Goal: Information Seeking & Learning: Learn about a topic

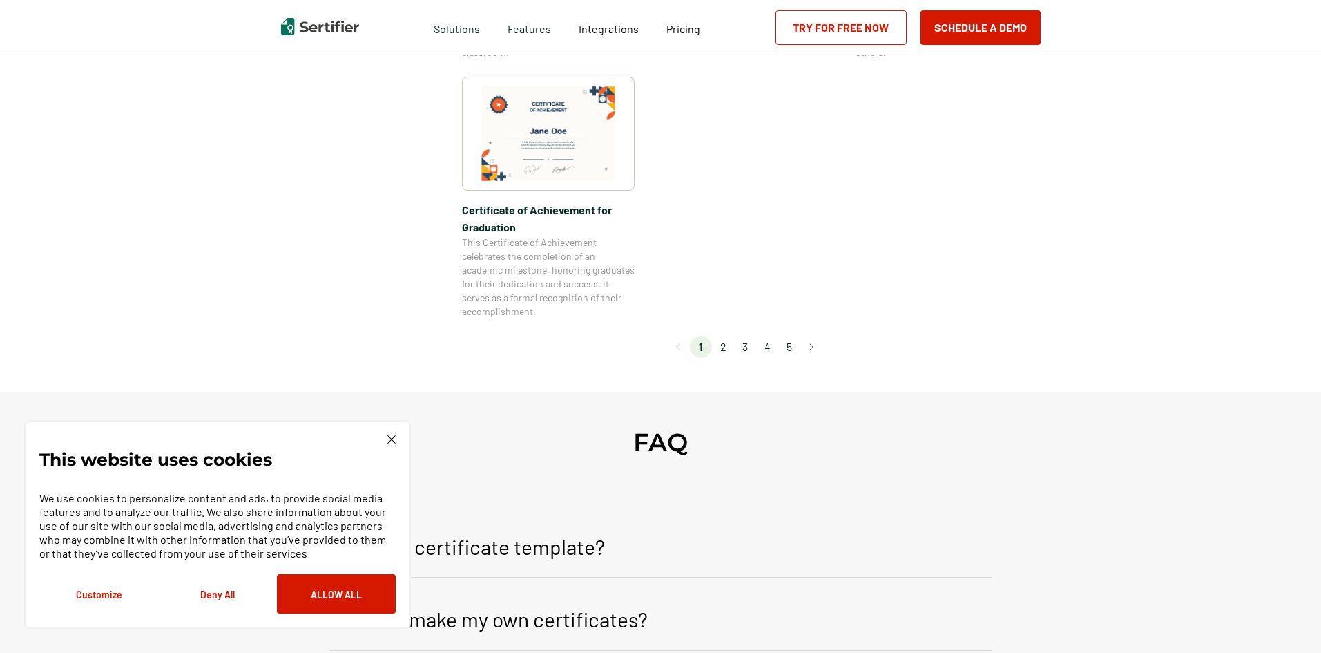
scroll to position [1243, 0]
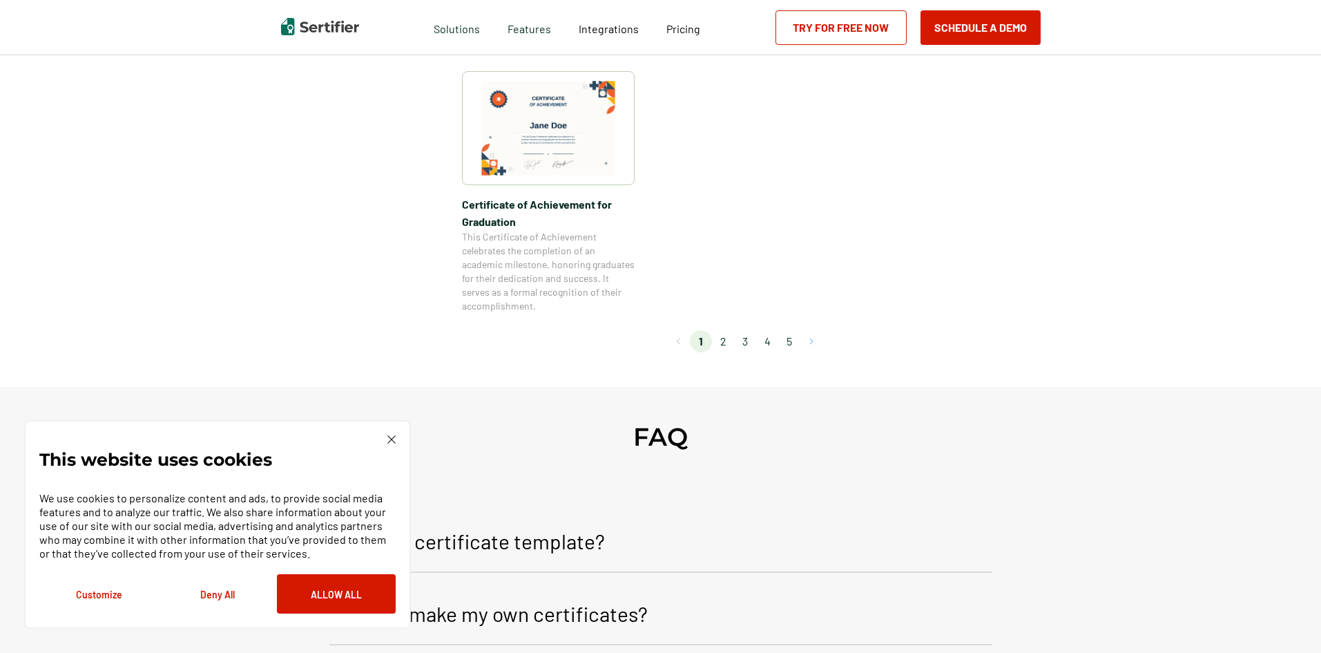
click at [818, 345] on button "Go to next page" at bounding box center [811, 341] width 22 height 22
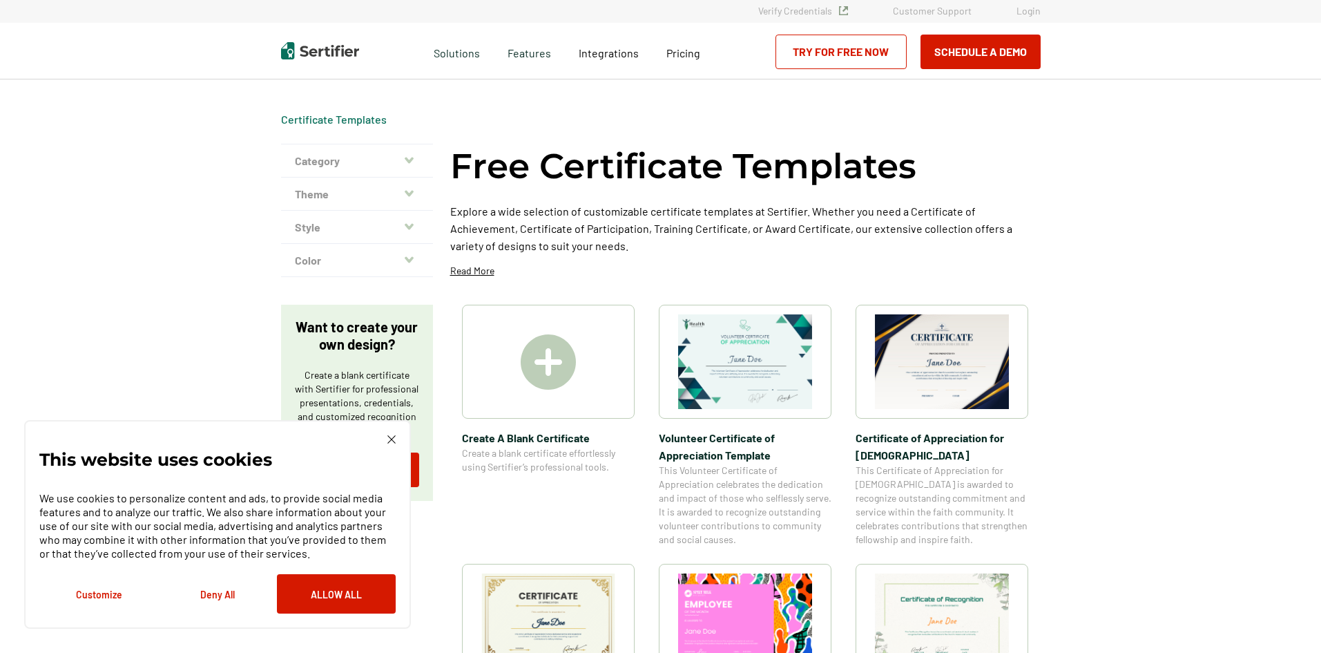
scroll to position [0, 0]
click at [548, 371] on img at bounding box center [548, 363] width 55 height 55
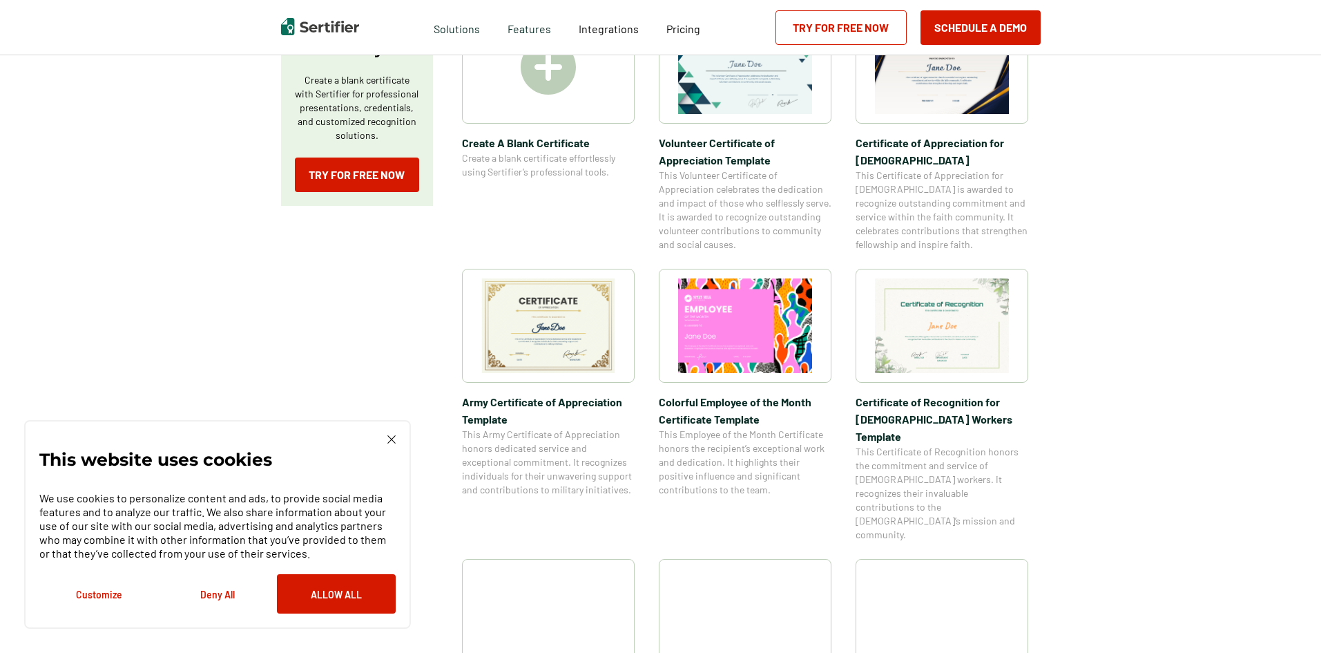
scroll to position [345, 0]
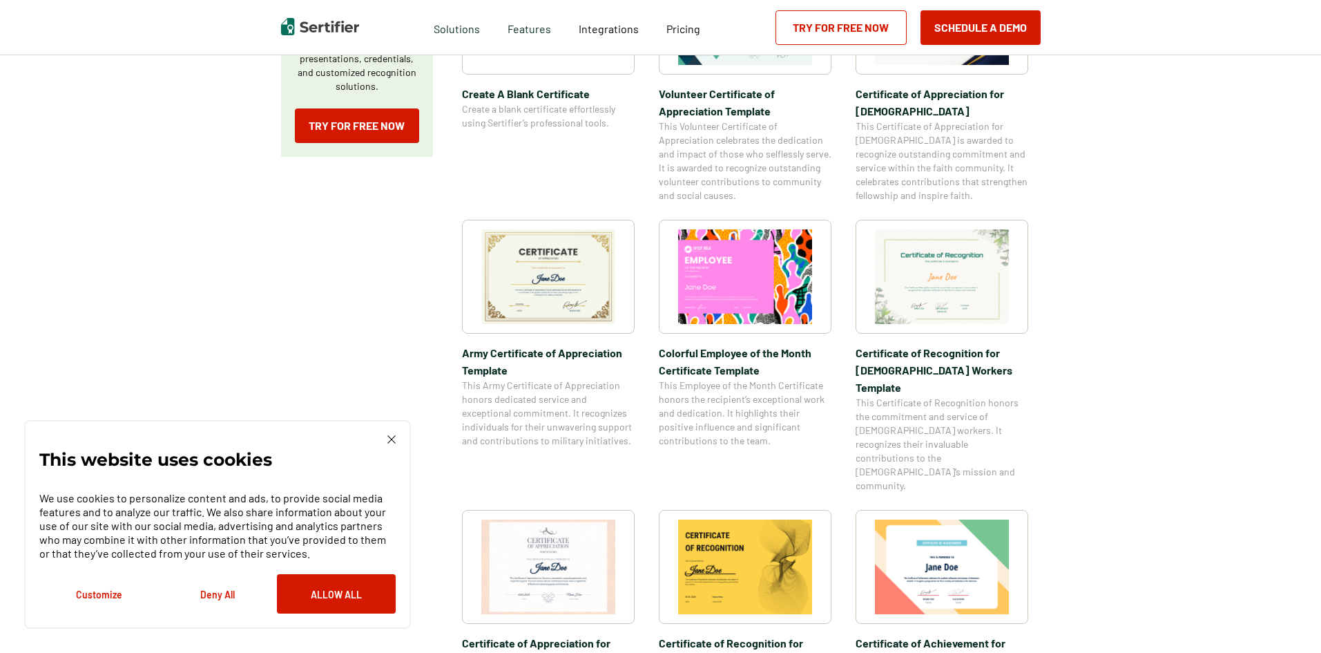
click at [559, 289] on img at bounding box center [548, 276] width 134 height 95
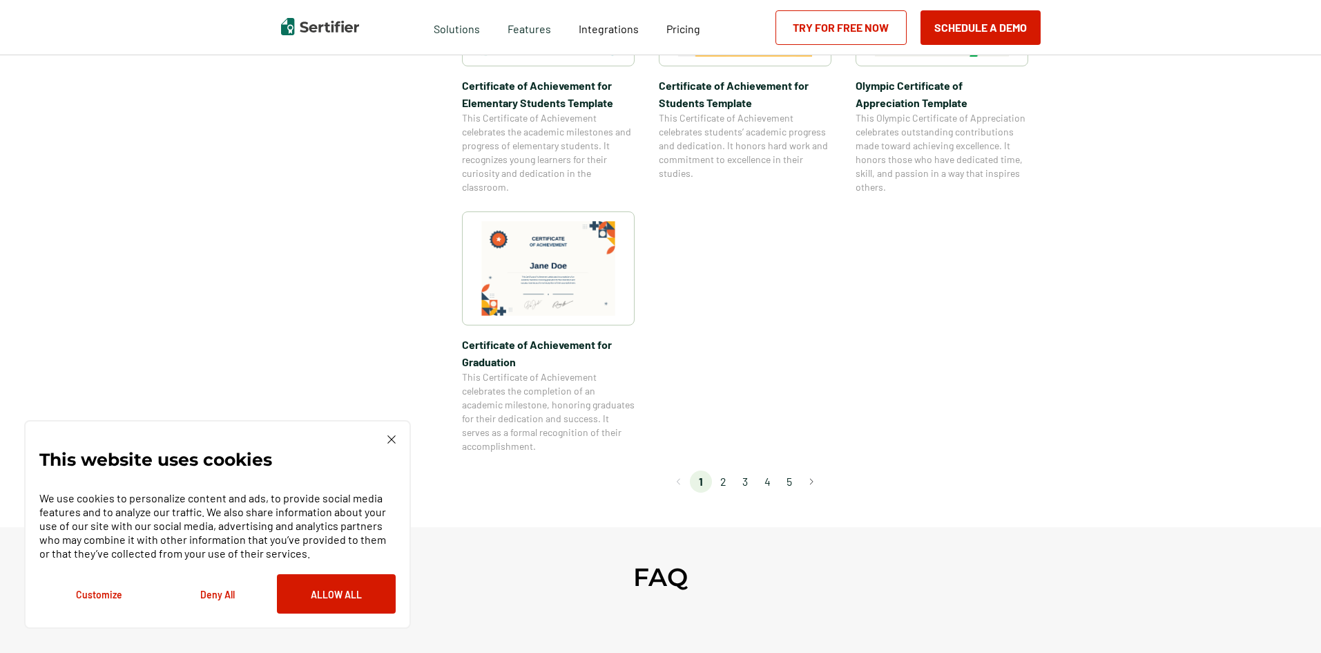
scroll to position [1105, 0]
click at [811, 483] on button "Go to next page" at bounding box center [811, 479] width 22 height 22
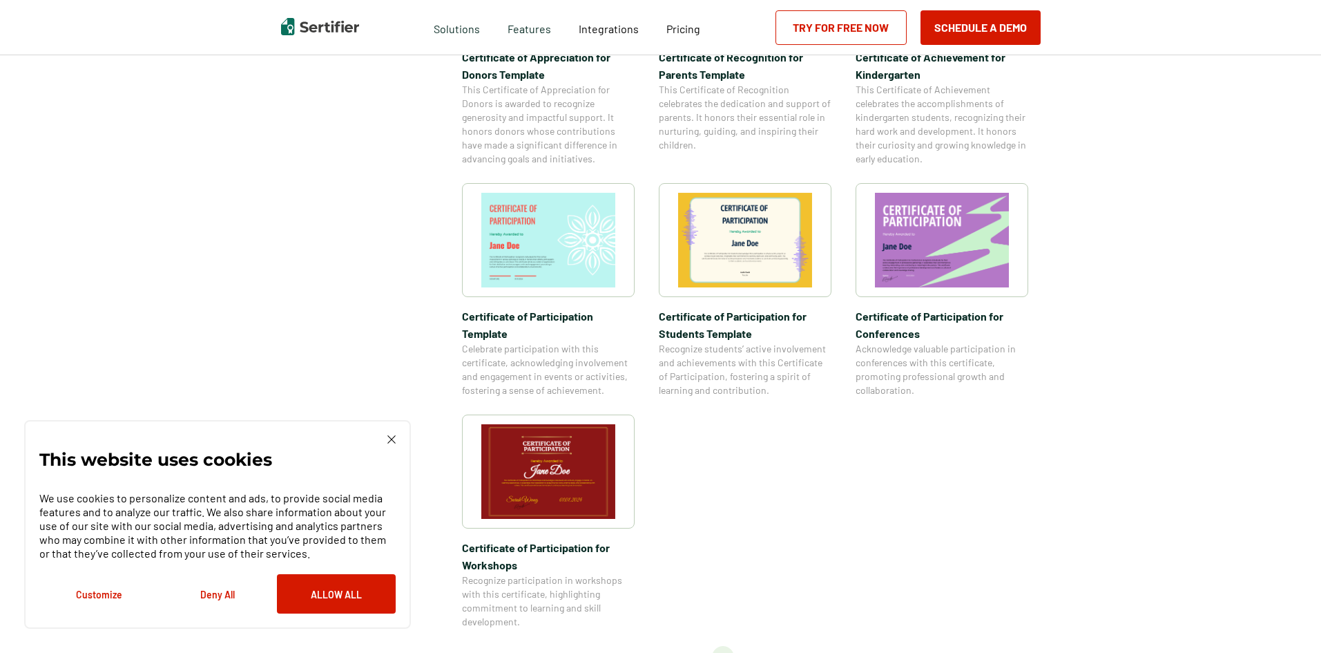
scroll to position [967, 0]
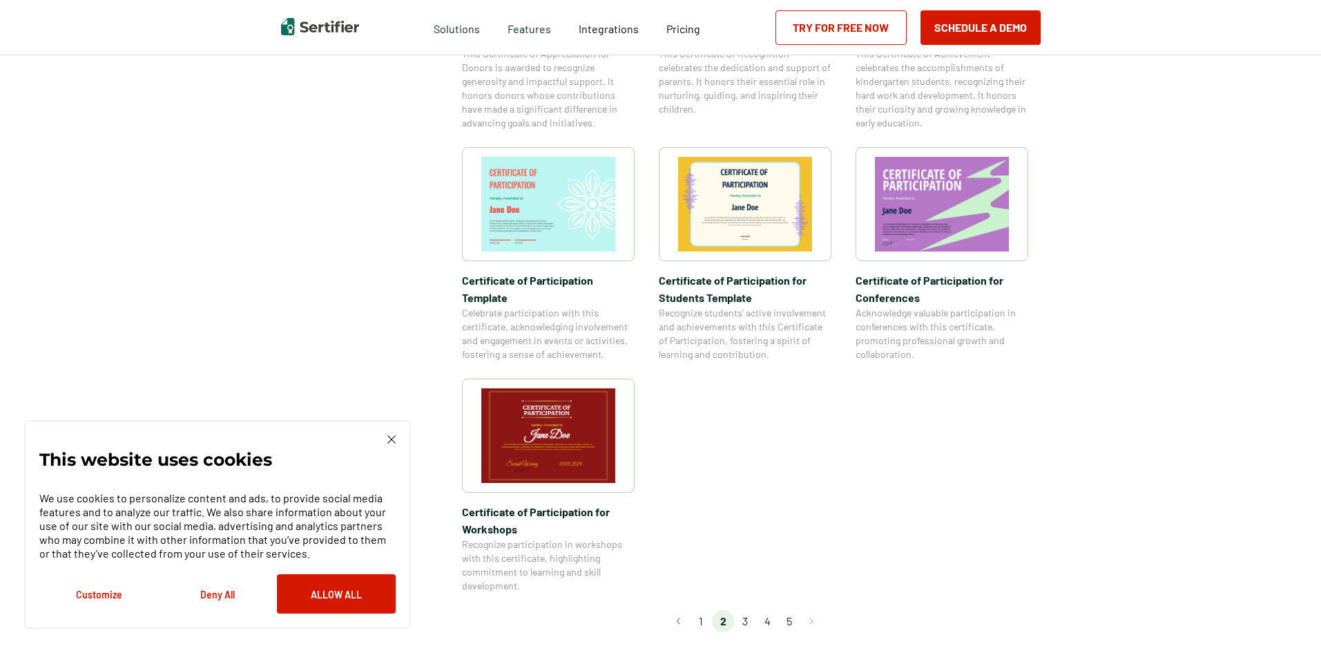
click at [814, 610] on button "Go to next page" at bounding box center [811, 621] width 22 height 22
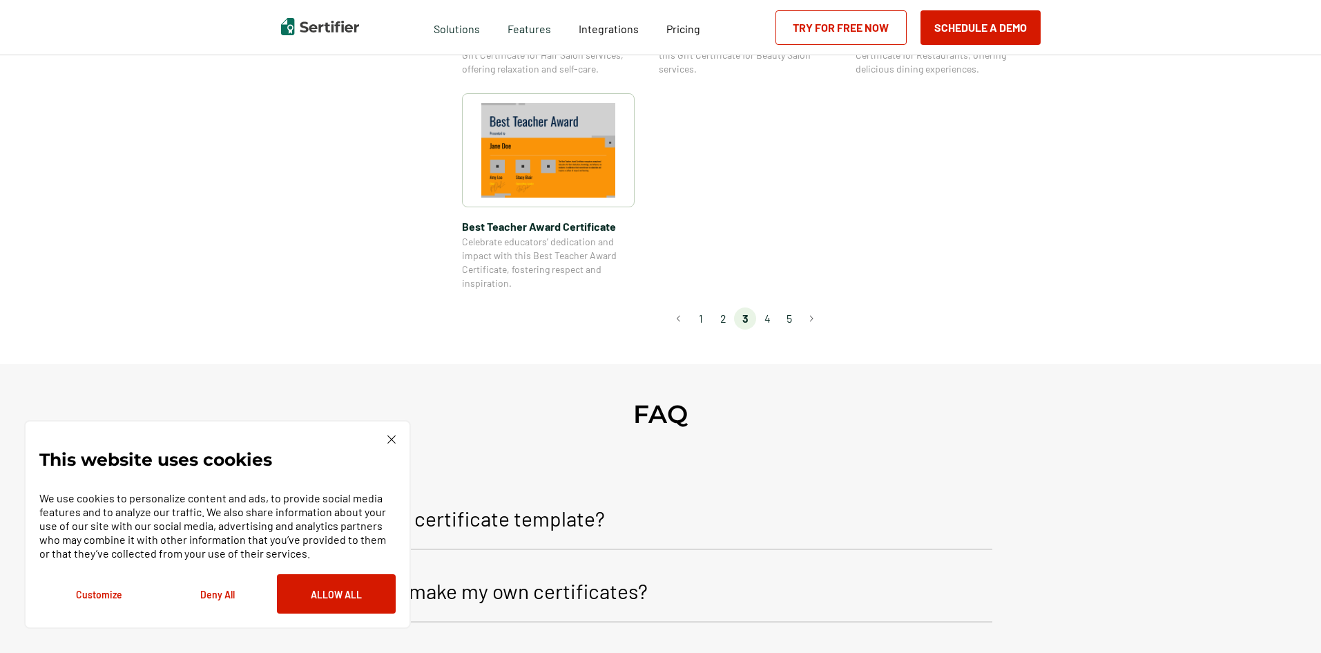
scroll to position [1105, 0]
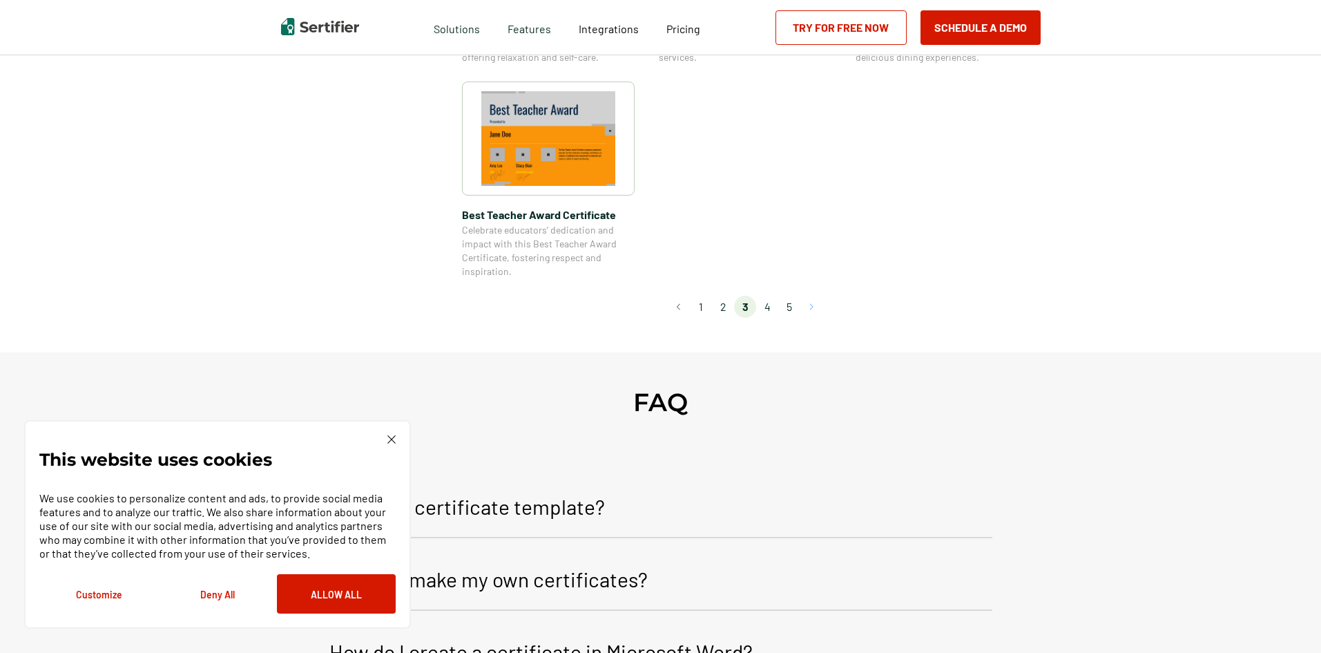
click at [809, 303] on button "Go to next page" at bounding box center [811, 307] width 22 height 22
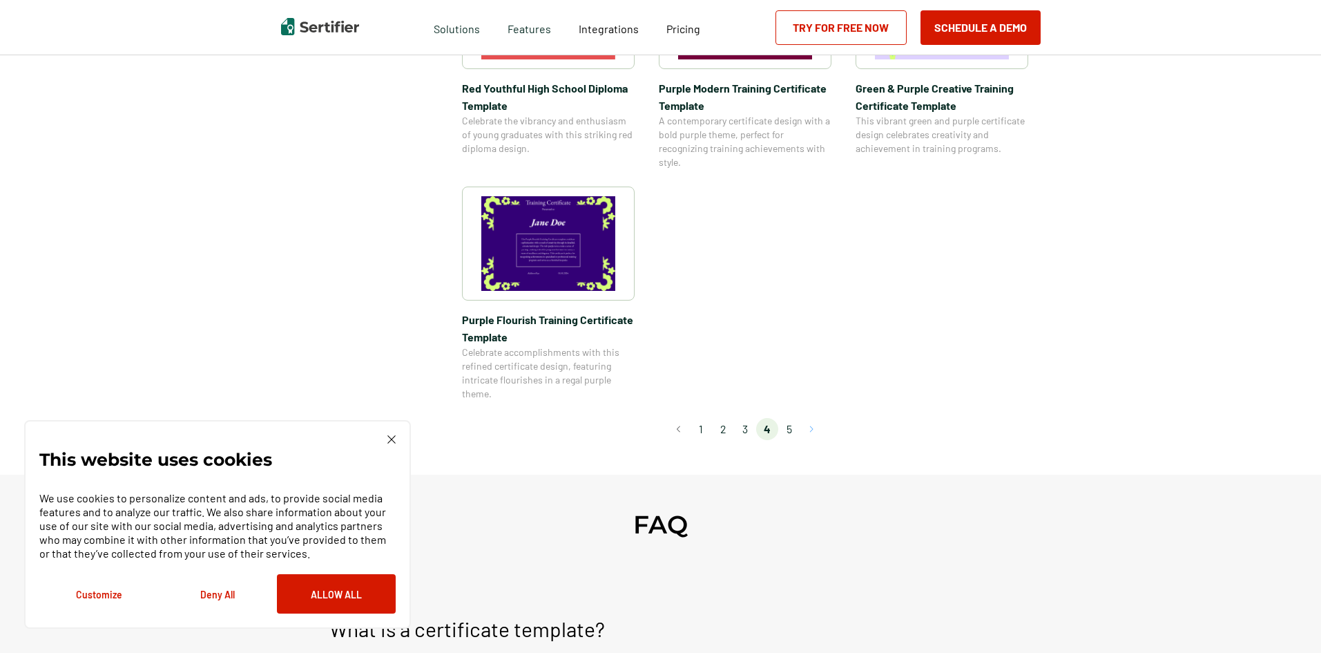
scroll to position [1036, 0]
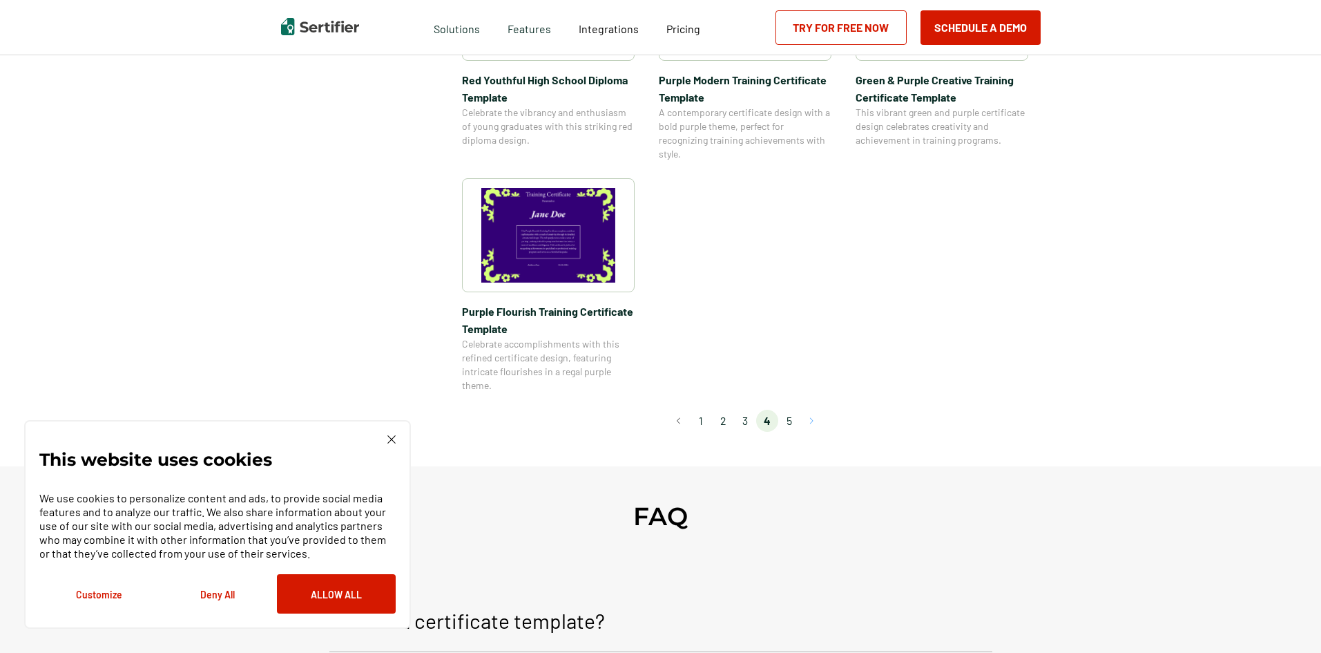
click at [818, 419] on button "Go to next page" at bounding box center [811, 420] width 22 height 22
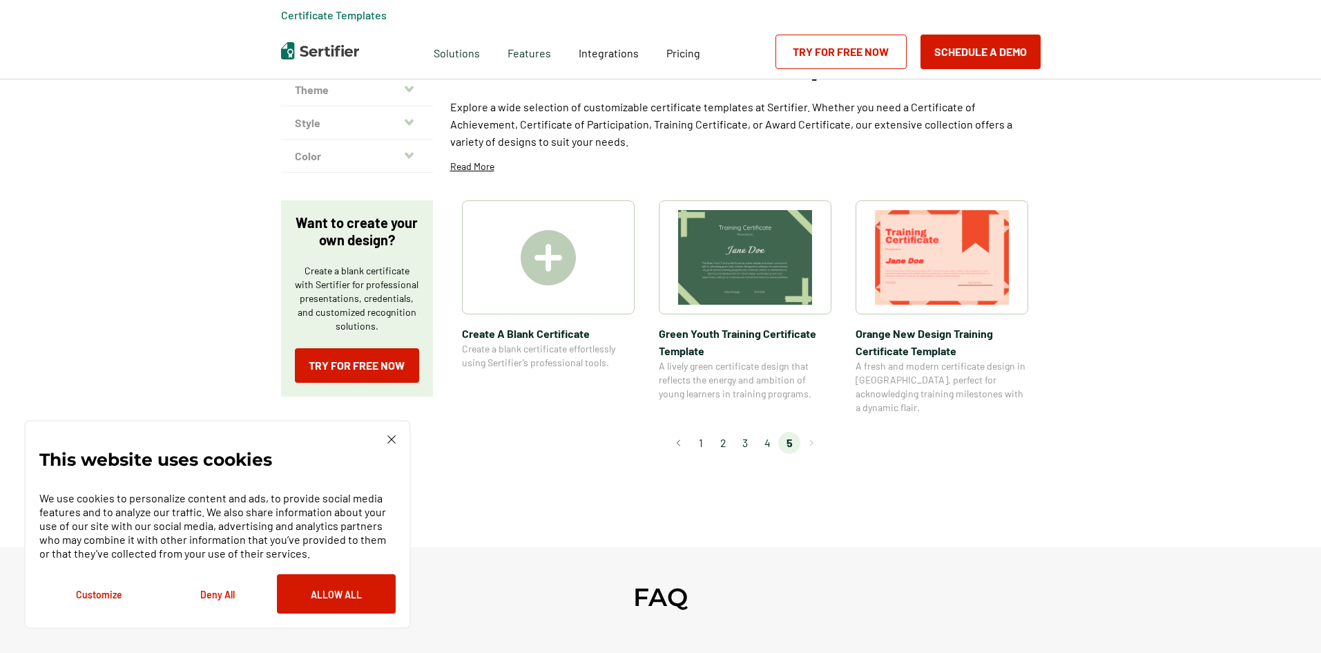
scroll to position [0, 0]
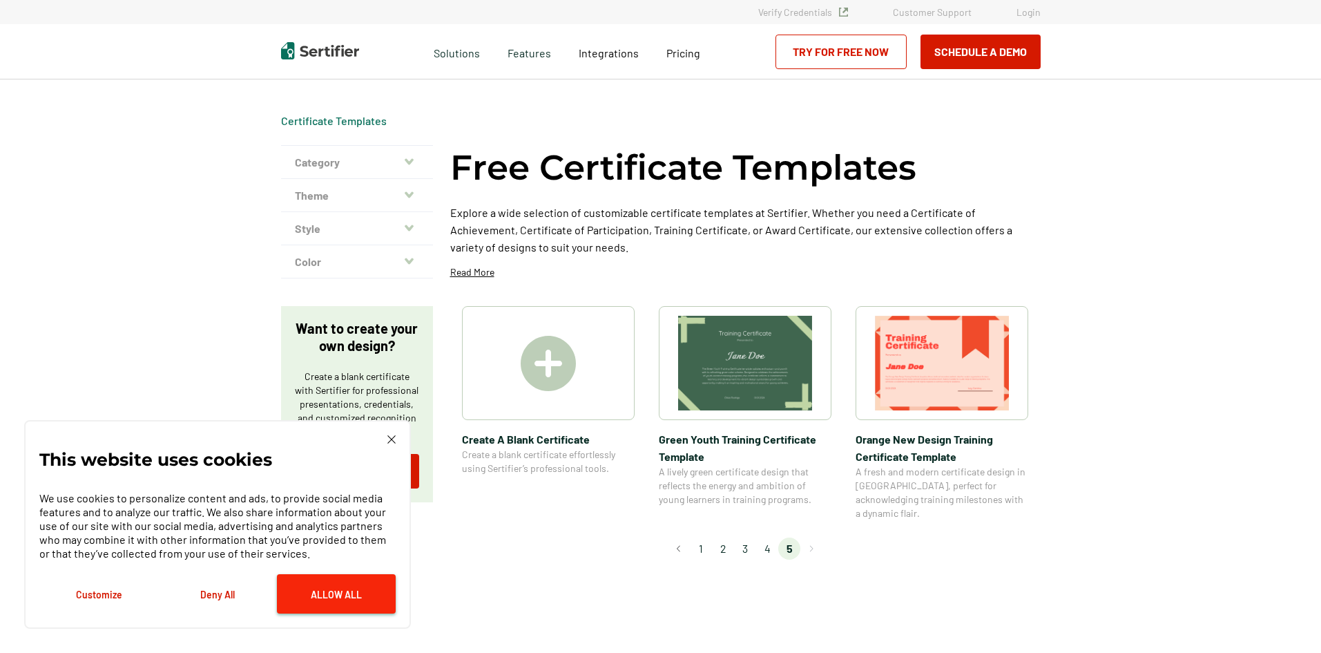
click at [320, 597] on button "Allow All" at bounding box center [336, 593] width 119 height 39
